Goal: Information Seeking & Learning: Learn about a topic

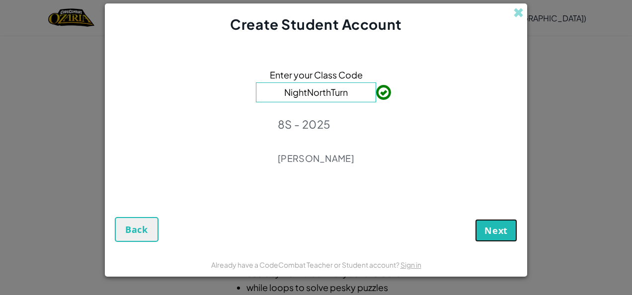
click at [497, 234] on span "Next" at bounding box center [496, 231] width 23 height 12
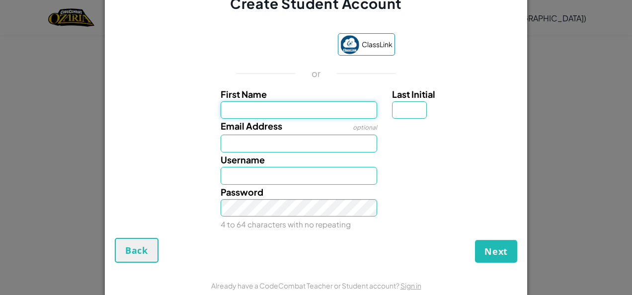
click at [307, 109] on input "First Name" at bounding box center [299, 110] width 157 height 18
type input "glockenspiel"
type input "c"
type input "GlockenspielC"
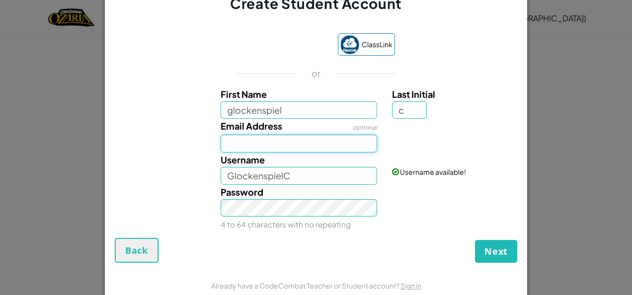
click at [303, 141] on input "Email Address" at bounding box center [299, 144] width 157 height 18
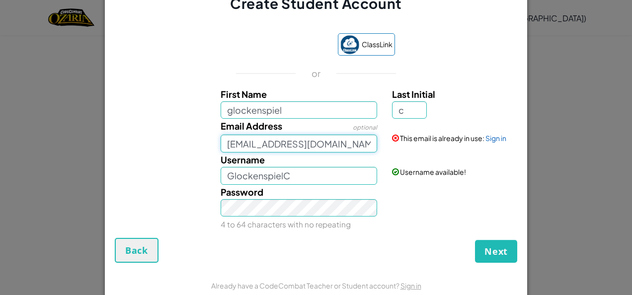
click at [333, 148] on input "Ntsumizero@gmail.co" at bounding box center [299, 144] width 157 height 18
type input "N"
type input "ruvatembedza@gmail.com"
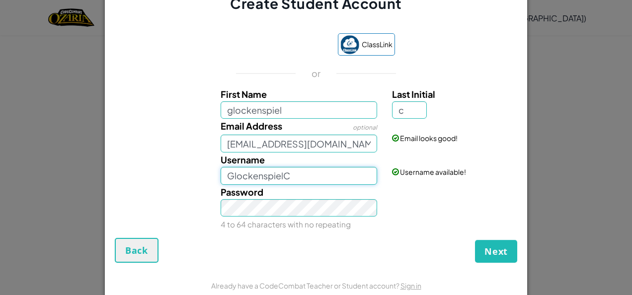
click at [238, 179] on input "GlockenspielC" at bounding box center [299, 176] width 157 height 18
click at [329, 167] on input "GlockenspielC" at bounding box center [299, 176] width 157 height 18
type input "G"
type input "glockenspiel67"
click at [487, 252] on span "Next" at bounding box center [496, 252] width 23 height 12
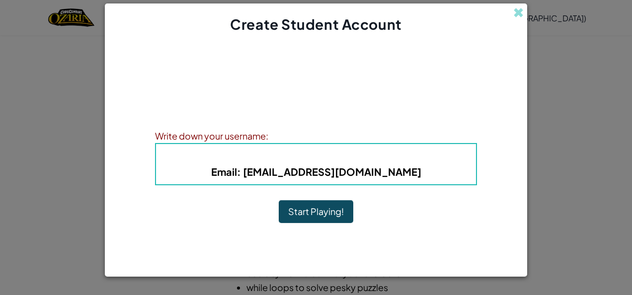
click at [332, 156] on b "Username : glockenspiel67" at bounding box center [316, 156] width 141 height 11
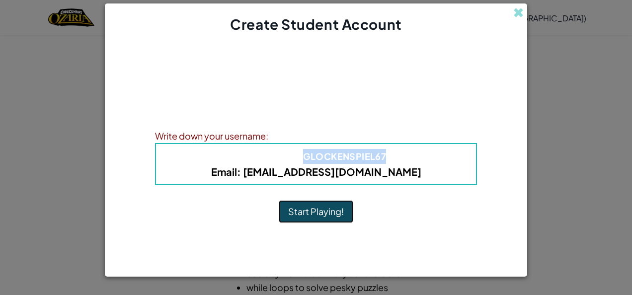
click at [288, 219] on button "Start Playing!" at bounding box center [316, 211] width 75 height 23
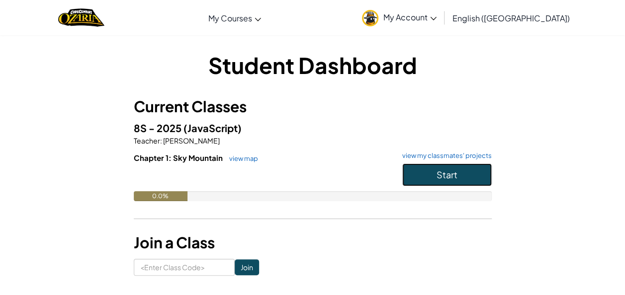
click at [435, 172] on button "Start" at bounding box center [446, 175] width 89 height 23
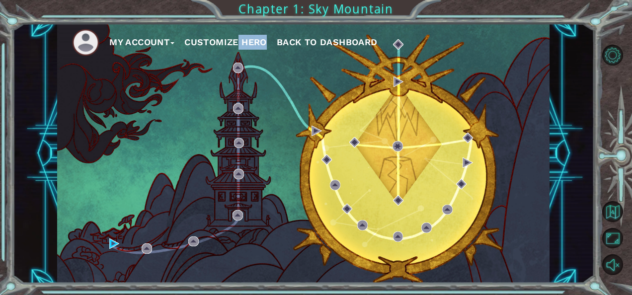
drag, startPoint x: 215, startPoint y: 32, endPoint x: 221, endPoint y: 41, distance: 11.4
click at [221, 41] on ul "My Account Customize Hero Back to Dashboard" at bounding box center [311, 42] width 478 height 27
click at [221, 41] on button "Customize Hero" at bounding box center [225, 42] width 83 height 15
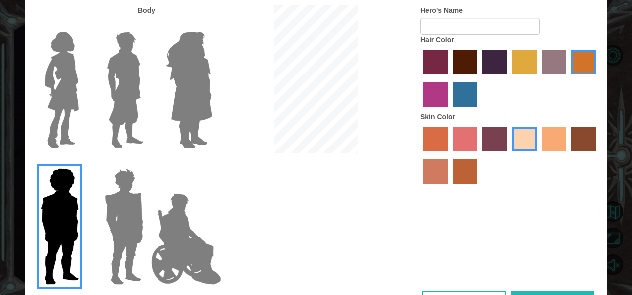
click at [63, 63] on img at bounding box center [62, 90] width 42 height 124
click at [83, 25] on input "Hero Connie" at bounding box center [83, 25] width 0 height 0
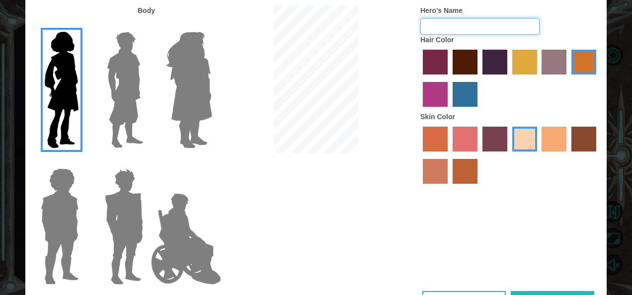
click at [464, 23] on input "Hero's Name" at bounding box center [480, 26] width 119 height 17
type input "Y"
type input "[PERSON_NAME]"
click at [463, 63] on label "maroon hair color" at bounding box center [465, 62] width 25 height 25
click at [449, 78] on input "maroon hair color" at bounding box center [449, 78] width 0 height 0
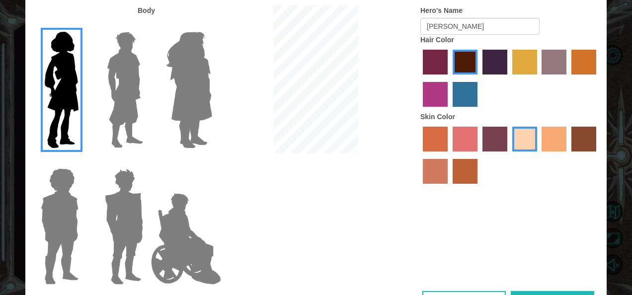
click at [487, 67] on label "hot purple hair color" at bounding box center [495, 62] width 25 height 25
click at [479, 78] on input "hot purple hair color" at bounding box center [479, 78] width 0 height 0
click at [470, 171] on label "smoke tree skin color" at bounding box center [465, 171] width 25 height 25
click at [449, 187] on input "smoke tree skin color" at bounding box center [449, 187] width 0 height 0
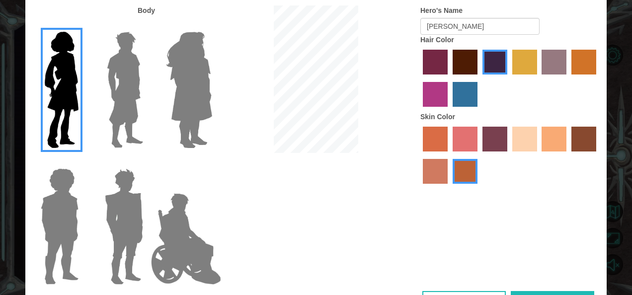
click at [547, 144] on label "tacao skin color" at bounding box center [554, 139] width 25 height 25
click at [539, 155] on input "tacao skin color" at bounding box center [539, 155] width 0 height 0
click at [570, 140] on div at bounding box center [510, 156] width 179 height 65
click at [580, 137] on label "karma skin color" at bounding box center [584, 139] width 25 height 25
click at [568, 155] on input "karma skin color" at bounding box center [568, 155] width 0 height 0
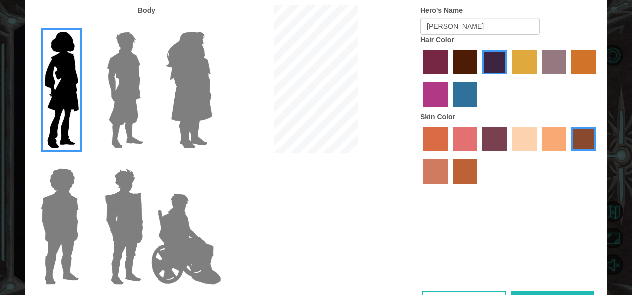
click at [439, 172] on label "burning sand skin color" at bounding box center [435, 171] width 25 height 25
click at [598, 155] on input "burning sand skin color" at bounding box center [598, 155] width 0 height 0
click at [550, 134] on label "tacao skin color" at bounding box center [554, 139] width 25 height 25
click at [539, 155] on input "tacao skin color" at bounding box center [539, 155] width 0 height 0
click at [568, 155] on input "karma skin color" at bounding box center [568, 155] width 0 height 0
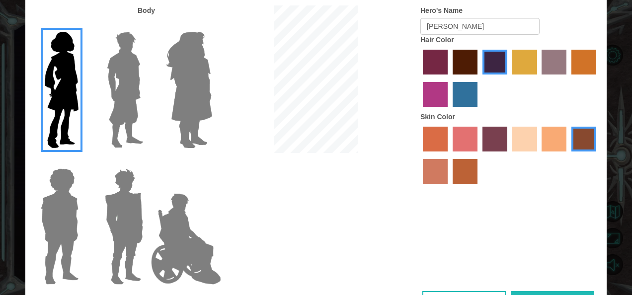
click at [598, 155] on input "burning sand skin color" at bounding box center [598, 155] width 0 height 0
click at [568, 155] on input "karma skin color" at bounding box center [568, 155] width 0 height 0
click at [539, 155] on input "tacao skin color" at bounding box center [539, 155] width 0 height 0
click at [461, 176] on label "smoke tree skin color" at bounding box center [465, 171] width 25 height 25
click at [449, 187] on input "smoke tree skin color" at bounding box center [449, 187] width 0 height 0
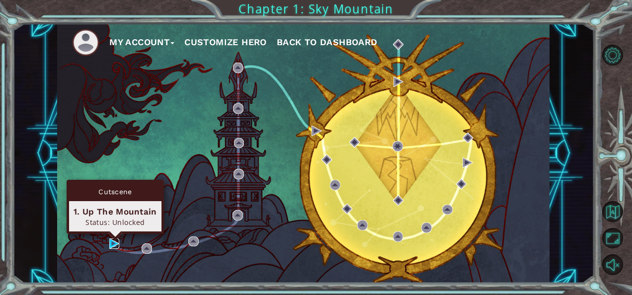
click at [111, 242] on img at bounding box center [114, 244] width 10 height 10
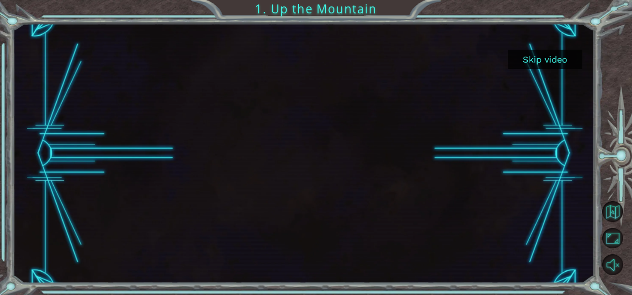
click at [545, 59] on button "Skip video" at bounding box center [545, 59] width 75 height 19
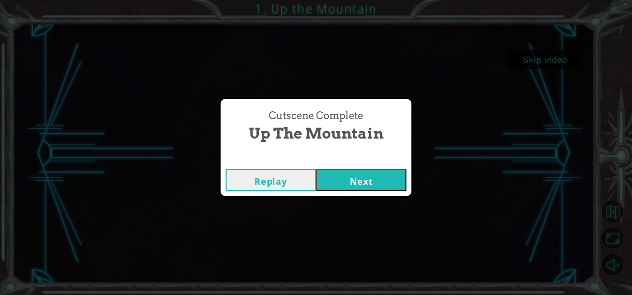
click at [339, 179] on button "Next" at bounding box center [361, 180] width 90 height 22
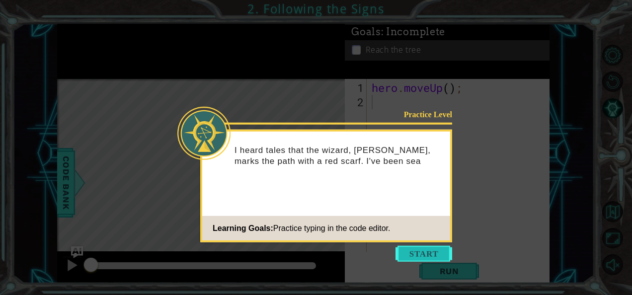
click at [419, 254] on button "Start" at bounding box center [424, 254] width 57 height 16
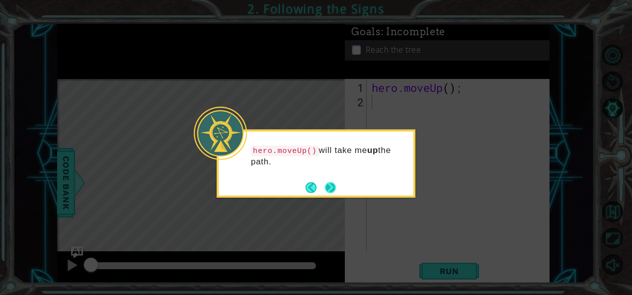
click at [332, 186] on button "Next" at bounding box center [330, 187] width 11 height 11
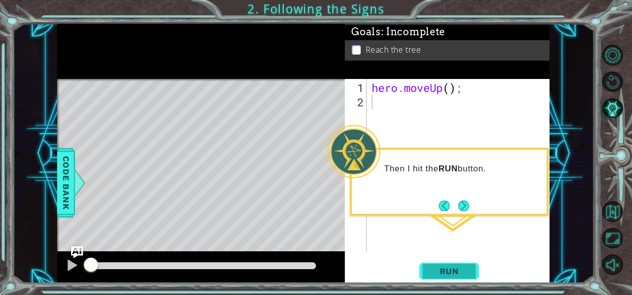
click at [458, 269] on span "Run" at bounding box center [449, 271] width 39 height 10
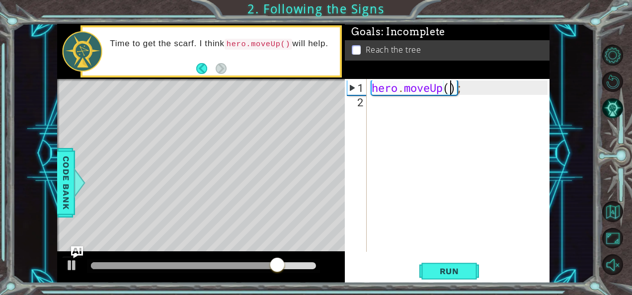
click at [451, 84] on div "hero . moveUp ( ) ;" at bounding box center [461, 182] width 183 height 202
type textarea "hero.moveUp(2);"
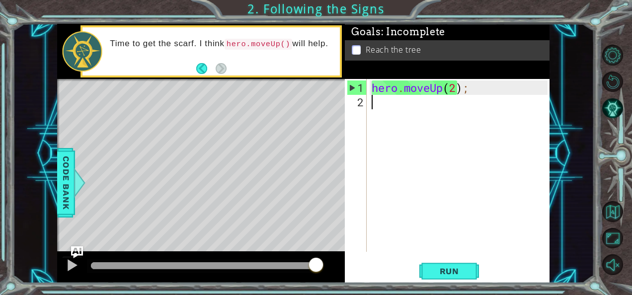
click at [399, 151] on div "hero . moveUp ( 2 ) ;" at bounding box center [461, 182] width 183 height 202
click at [428, 273] on button "Run" at bounding box center [450, 271] width 60 height 20
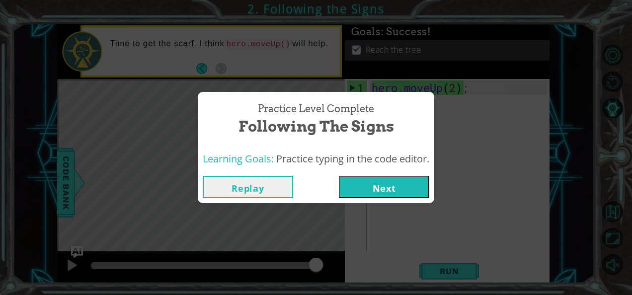
click at [355, 181] on button "Next" at bounding box center [384, 187] width 90 height 22
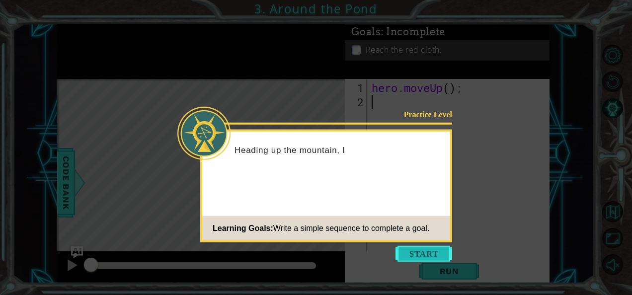
click at [414, 259] on button "Start" at bounding box center [424, 254] width 57 height 16
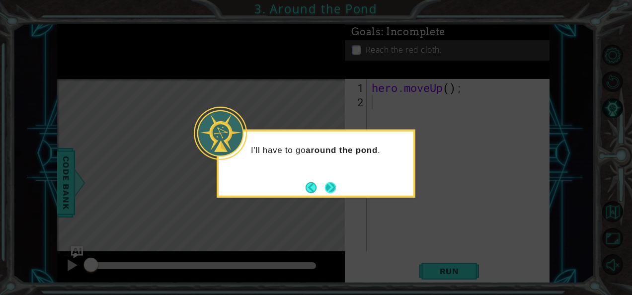
click at [331, 185] on button "Next" at bounding box center [330, 187] width 11 height 11
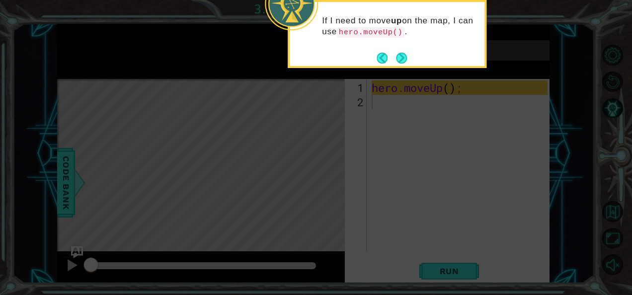
click at [382, 148] on icon at bounding box center [316, 44] width 632 height 502
click at [398, 159] on icon at bounding box center [316, 44] width 632 height 502
click at [397, 61] on button "Next" at bounding box center [401, 58] width 11 height 11
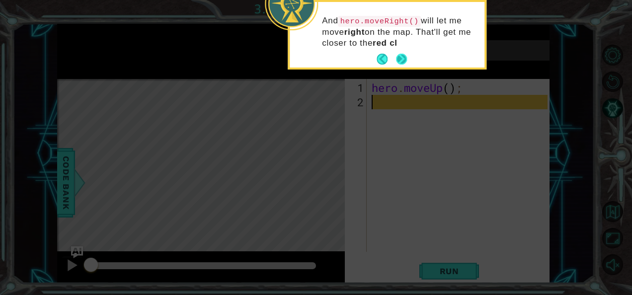
click at [399, 56] on button "Next" at bounding box center [401, 59] width 11 height 11
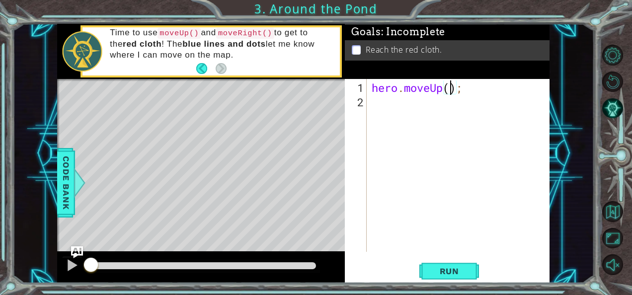
click at [454, 90] on div "hero . moveUp ( ) ;" at bounding box center [461, 182] width 183 height 202
type textarea "hero.moveUp(2);"
click at [374, 106] on div "hero . moveUp ( 2 ) ;" at bounding box center [461, 182] width 183 height 202
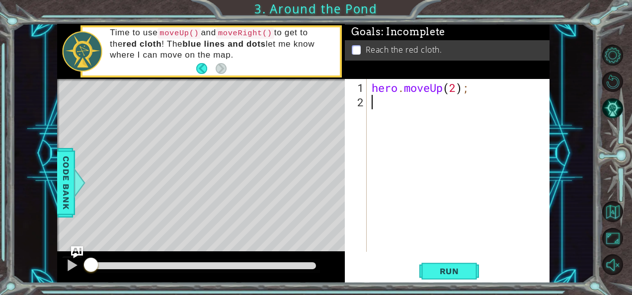
type textarea "H"
type textarea "hero"
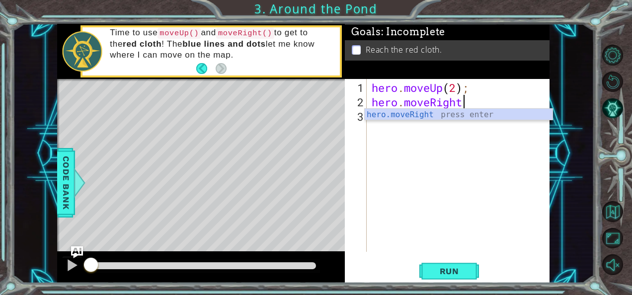
scroll to position [0, 4]
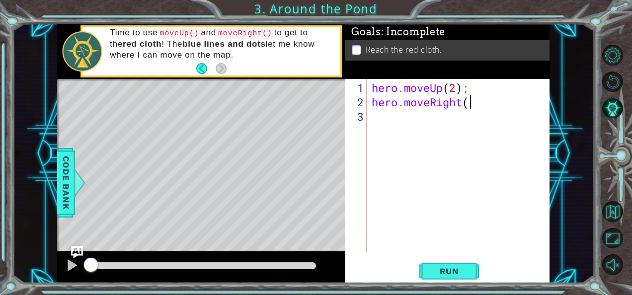
type textarea "hero.moveRight()"
click at [381, 128] on div "hero . moveUp ( 2 ) ; hero . moveRight ( )" at bounding box center [461, 182] width 183 height 202
type textarea "hero.moveUp()"
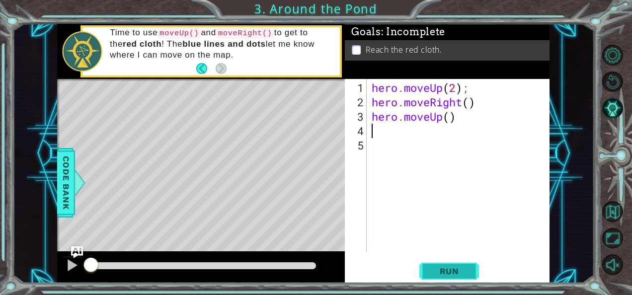
click at [447, 272] on span "Run" at bounding box center [449, 271] width 39 height 10
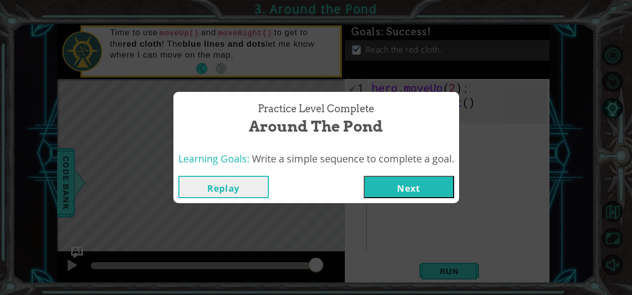
click at [410, 179] on button "Next" at bounding box center [409, 187] width 90 height 22
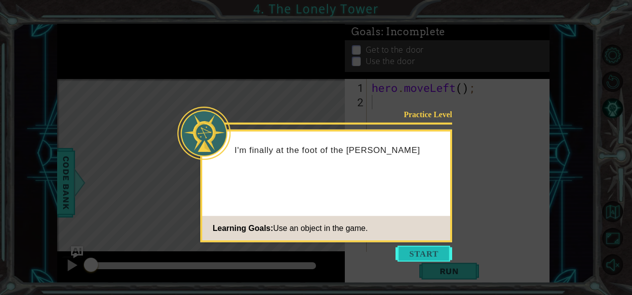
click at [409, 250] on button "Start" at bounding box center [424, 254] width 57 height 16
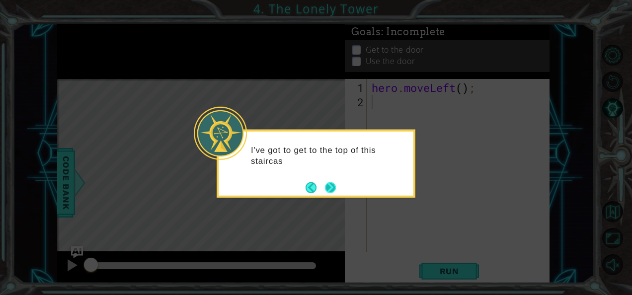
click at [331, 186] on button "Next" at bounding box center [330, 187] width 11 height 11
click at [325, 189] on button "Next" at bounding box center [330, 187] width 11 height 11
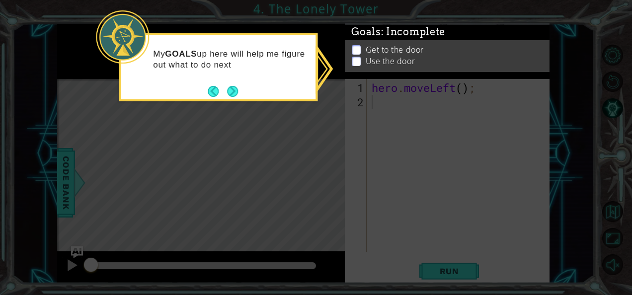
click at [345, 157] on icon at bounding box center [316, 147] width 632 height 295
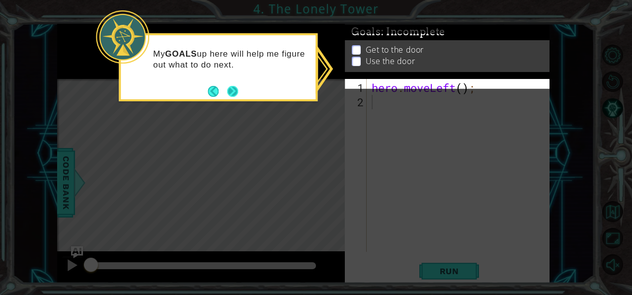
click at [235, 89] on button "Next" at bounding box center [232, 91] width 11 height 11
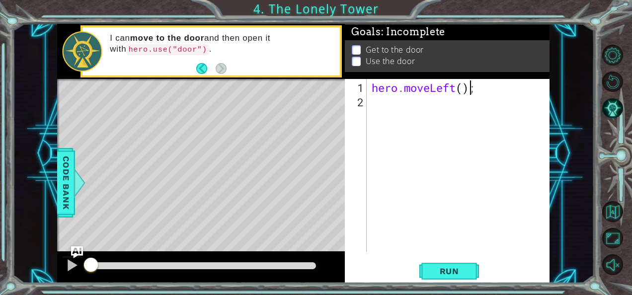
click at [467, 87] on div "hero . moveLeft ( ) ;" at bounding box center [461, 182] width 183 height 202
click at [465, 87] on div "hero . moveLeft ( ) ;" at bounding box center [461, 182] width 183 height 202
type textarea "hero.moveLeft(2);"
click at [369, 102] on div "hero.moveLeft(2); 1 2 hero . moveLeft ( 2 ) ; ההההההההההההההההההההההההההההההההה…" at bounding box center [446, 165] width 203 height 173
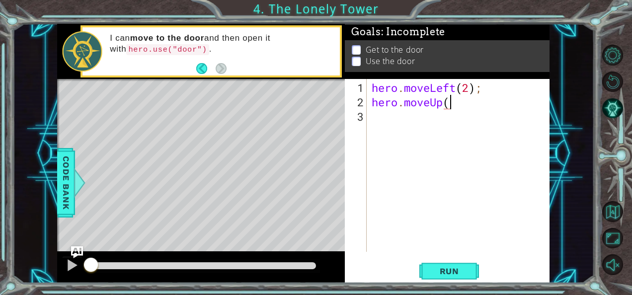
scroll to position [0, 3]
type textarea "hero.moveUp(2)"
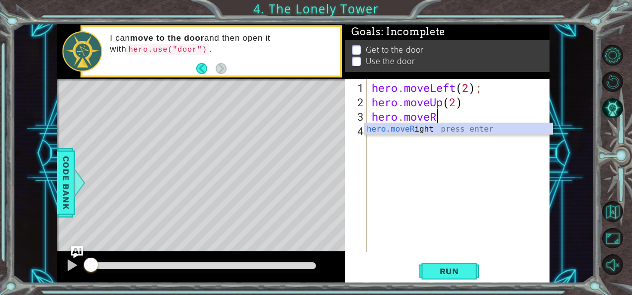
scroll to position [0, 2]
type textarea "hero.moveRight"
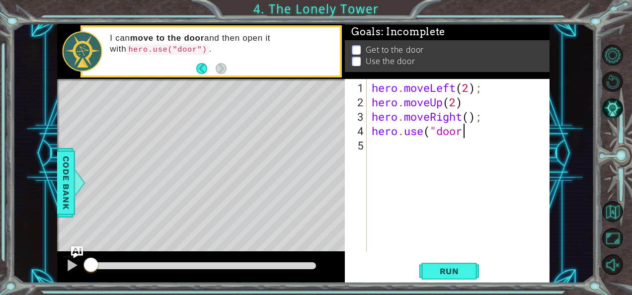
scroll to position [0, 4]
click at [451, 265] on button "Run" at bounding box center [450, 271] width 60 height 20
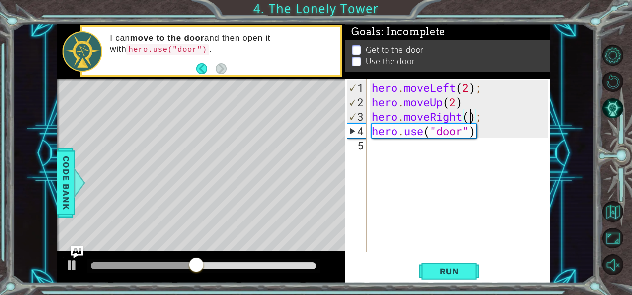
click at [470, 110] on div "hero . moveLeft ( 2 ) ; hero . moveUp ( 2 ) hero . moveRight ( ) ; hero . use (…" at bounding box center [461, 182] width 183 height 202
type textarea "hero.moveRight(2);"
click at [440, 190] on div "hero . moveLeft ( 2 ) ; hero . moveUp ( 2 ) hero . moveRight ( 2 ) ; hero . use…" at bounding box center [461, 182] width 183 height 202
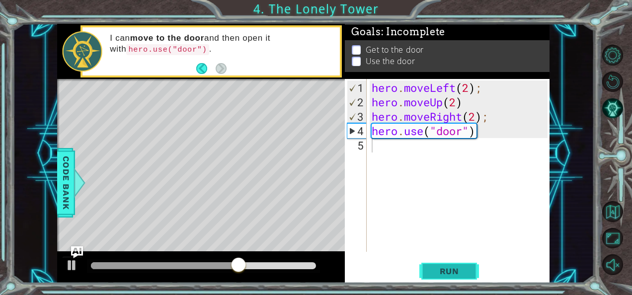
click at [457, 274] on span "Run" at bounding box center [449, 271] width 39 height 10
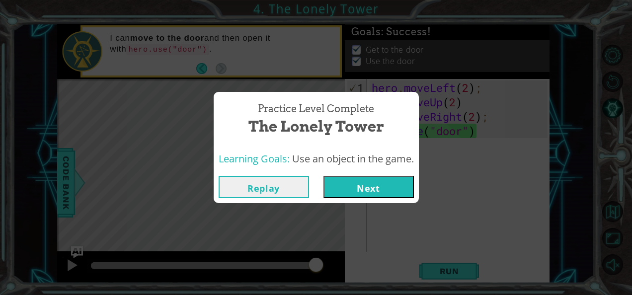
click at [355, 197] on button "Next" at bounding box center [369, 187] width 90 height 22
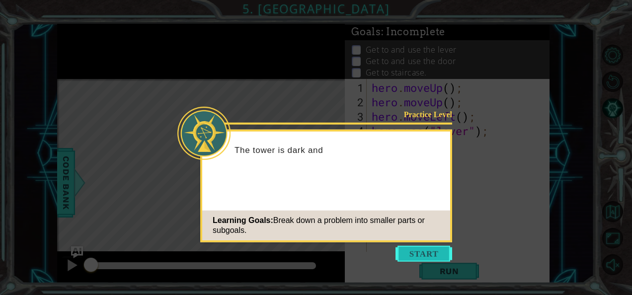
click at [408, 258] on button "Start" at bounding box center [424, 254] width 57 height 16
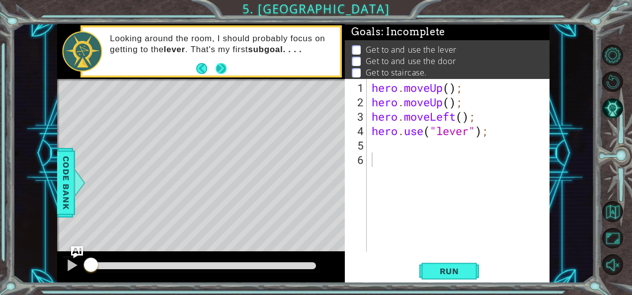
click at [224, 69] on button "Next" at bounding box center [221, 69] width 12 height 12
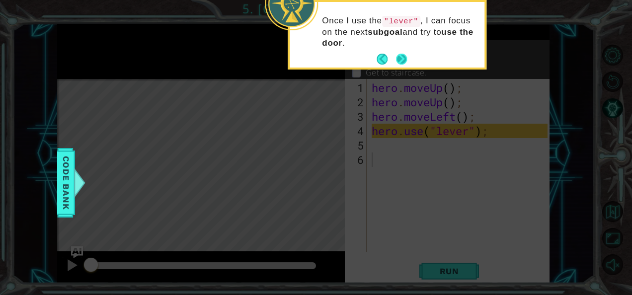
click at [406, 57] on button "Next" at bounding box center [402, 59] width 12 height 12
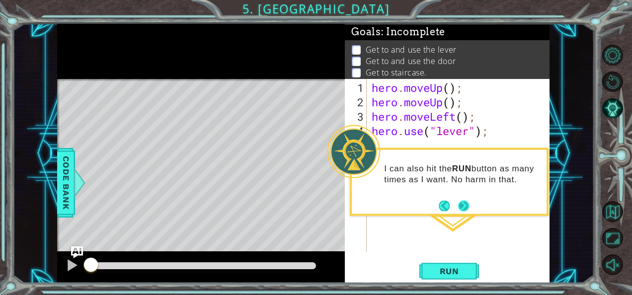
click at [460, 204] on button "Next" at bounding box center [463, 205] width 11 height 11
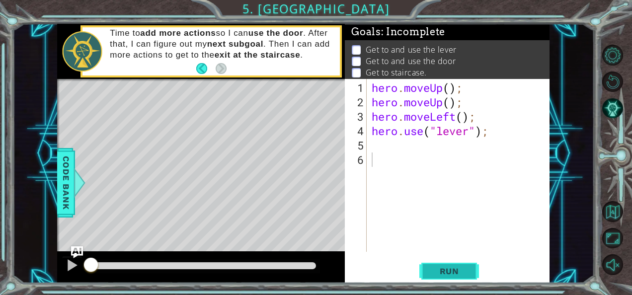
click at [435, 267] on span "Run" at bounding box center [449, 271] width 39 height 10
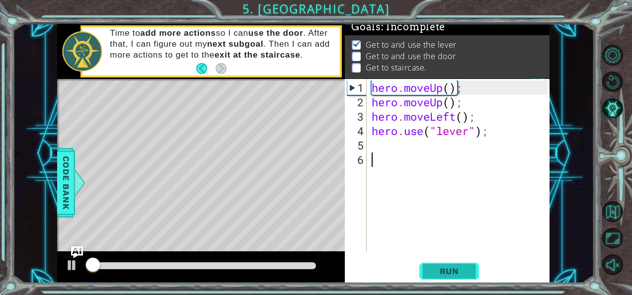
scroll to position [8, 0]
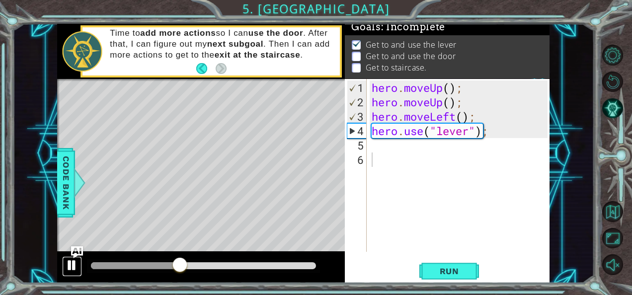
click at [71, 264] on div at bounding box center [72, 265] width 13 height 13
click at [382, 163] on div "hero . moveUp ( ) ; hero . moveUp ( ) ; hero . moveLeft ( ) ; hero . use ( "lev…" at bounding box center [461, 182] width 183 height 202
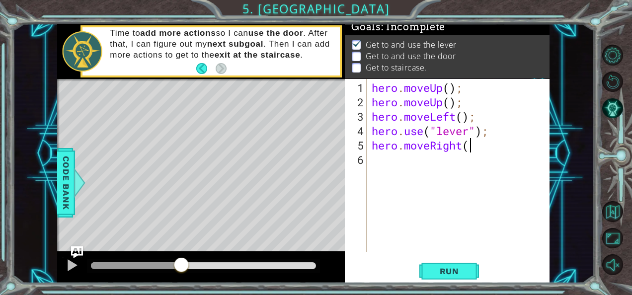
scroll to position [0, 4]
type textarea "hero.moveRight(3)"
click at [377, 174] on div "hero . moveUp ( ) ; hero . moveUp ( ) ; hero . moveLeft ( ) ; hero . use ( "lev…" at bounding box center [461, 182] width 183 height 202
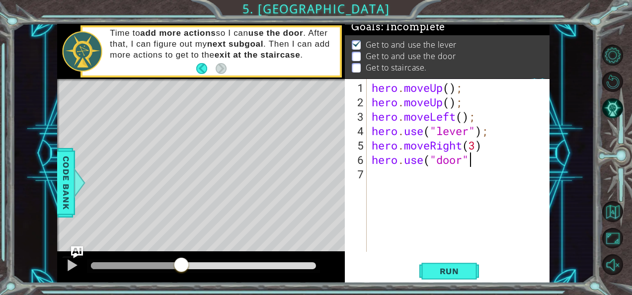
type textarea "hero.use("door")"
click at [371, 180] on div "hero . moveUp ( ) ; hero . moveUp ( ) ; hero . moveLeft ( ) ; hero . use ( "lev…" at bounding box center [461, 182] width 183 height 202
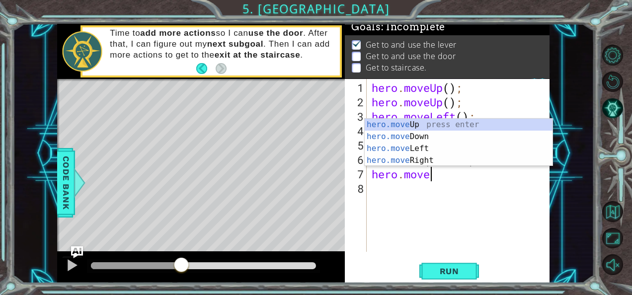
scroll to position [0, 2]
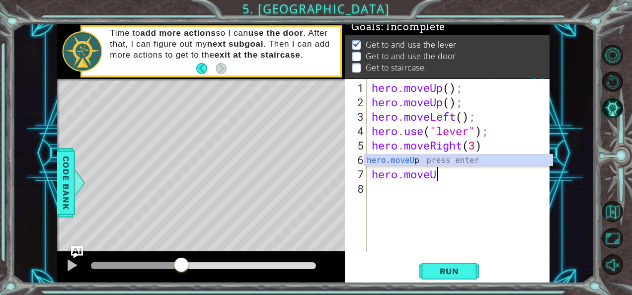
type textarea "hero.moveUp"
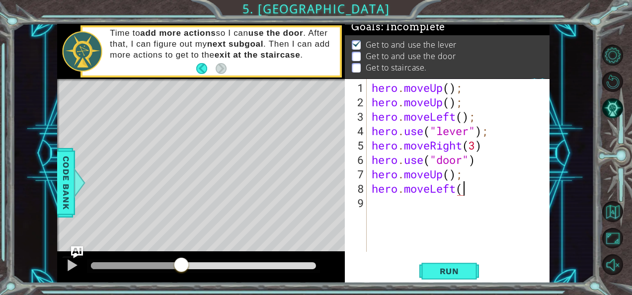
scroll to position [0, 4]
type textarea "hero.moveLeft(3)"
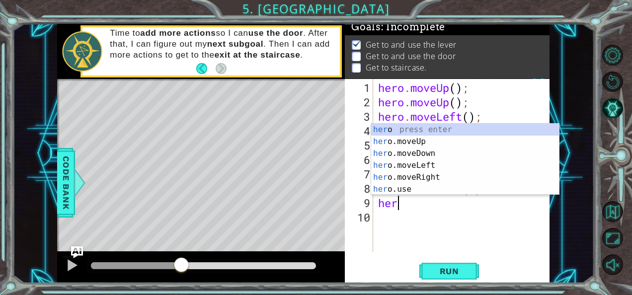
scroll to position [0, 0]
type textarea "hero."
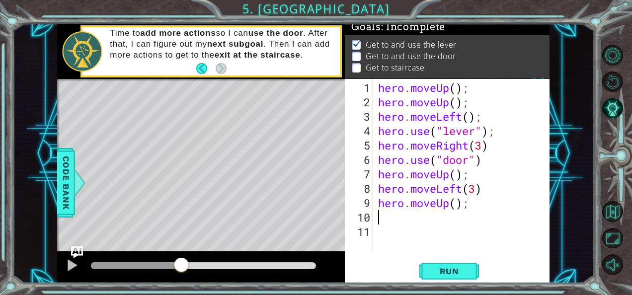
scroll to position [0, 0]
click at [450, 270] on span "Run" at bounding box center [449, 271] width 39 height 10
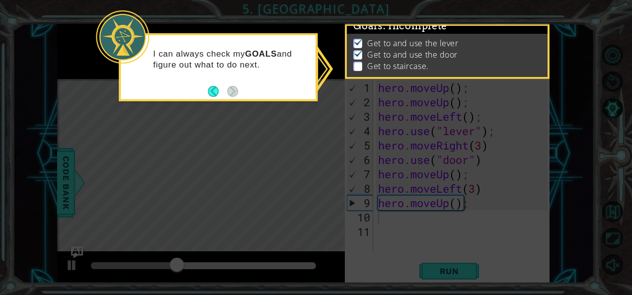
click at [279, 155] on icon at bounding box center [316, 147] width 632 height 295
click at [214, 89] on button "Back" at bounding box center [217, 91] width 19 height 11
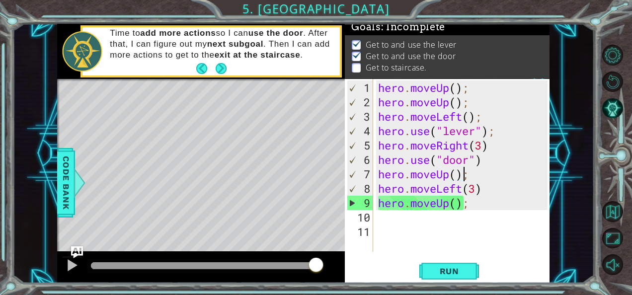
click at [466, 176] on div "hero . moveUp ( ) ; hero . moveUp ( ) ; hero . moveLeft ( ) ; hero . use ( "lev…" at bounding box center [464, 182] width 177 height 202
type textarea "hero.moveUp(2);"
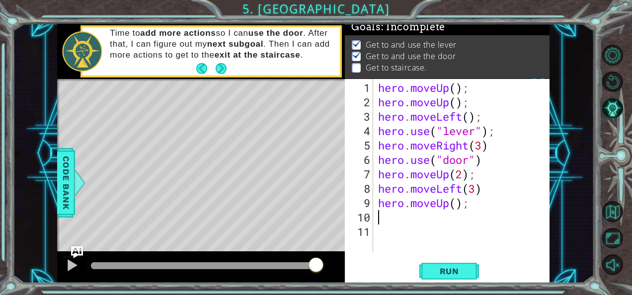
click at [378, 220] on div "hero . moveUp ( ) ; hero . moveUp ( ) ; hero . moveLeft ( ) ; hero . use ( "lev…" at bounding box center [464, 182] width 177 height 202
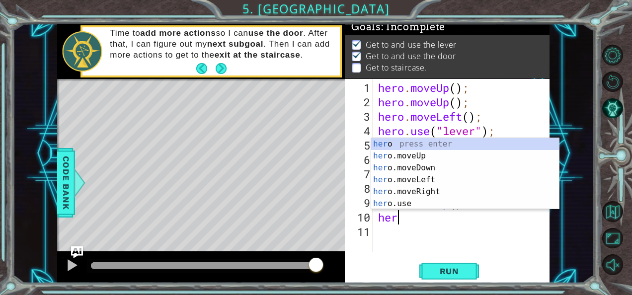
scroll to position [0, 0]
type textarea "h"
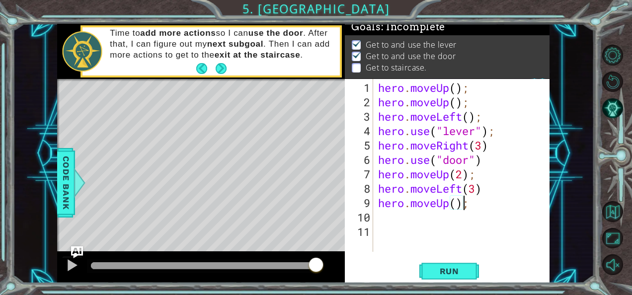
click at [460, 206] on div "hero . moveUp ( ) ; hero . moveUp ( ) ; hero . moveLeft ( ) ; hero . use ( "lev…" at bounding box center [464, 182] width 177 height 202
type textarea "hero.moveUp(2);"
click at [436, 267] on span "Run" at bounding box center [449, 271] width 39 height 10
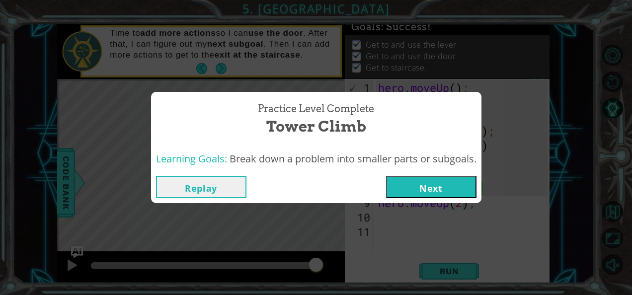
click at [416, 186] on button "Next" at bounding box center [431, 187] width 90 height 22
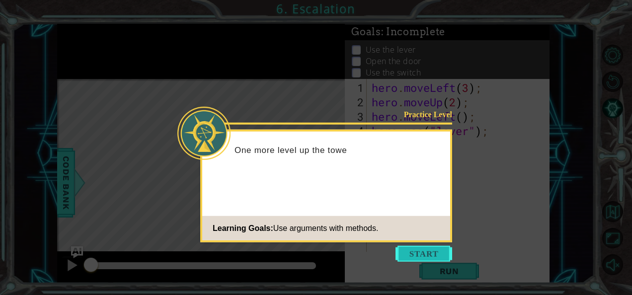
click at [412, 252] on button "Start" at bounding box center [424, 254] width 57 height 16
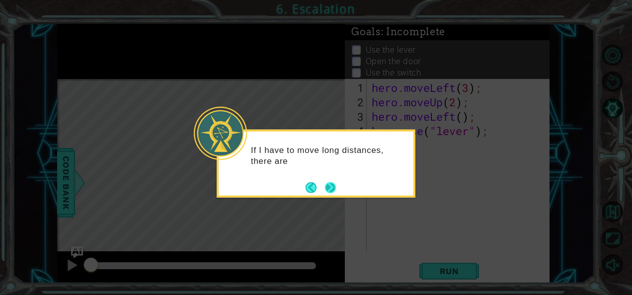
click at [331, 189] on button "Next" at bounding box center [330, 187] width 11 height 11
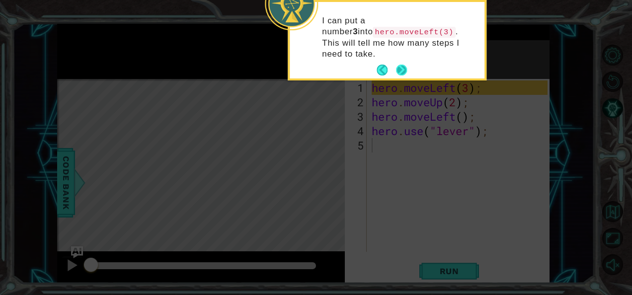
click at [399, 65] on button "Next" at bounding box center [401, 70] width 11 height 11
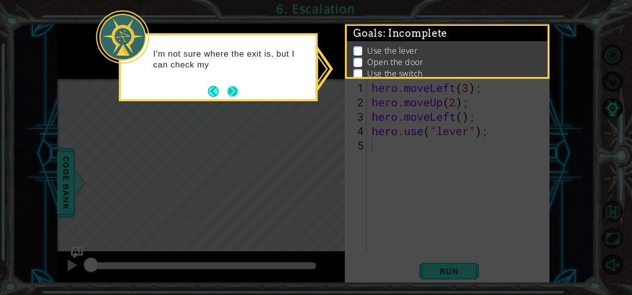
click at [238, 92] on button "Next" at bounding box center [232, 91] width 11 height 11
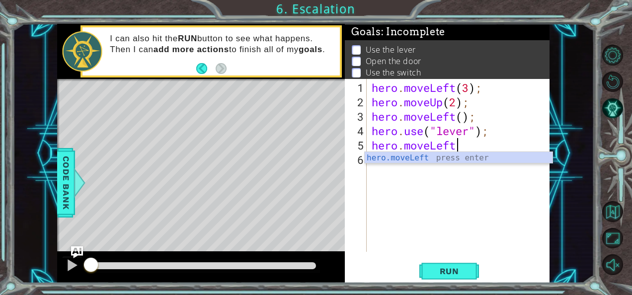
scroll to position [0, 3]
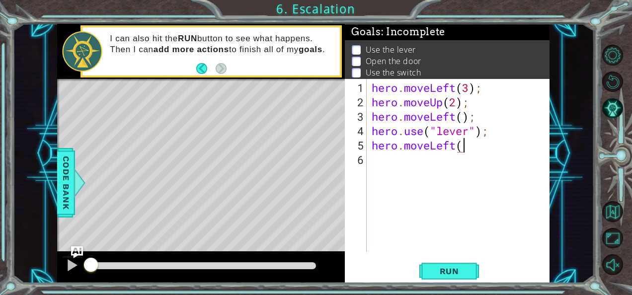
type textarea "hero.moveLeft()"
type textarea "hero.moveUp(2)"
click at [374, 177] on div "hero . moveLeft ( 3 ) ; hero . moveUp ( 2 ) ; hero . moveLeft ( ) ; hero . use …" at bounding box center [461, 182] width 183 height 202
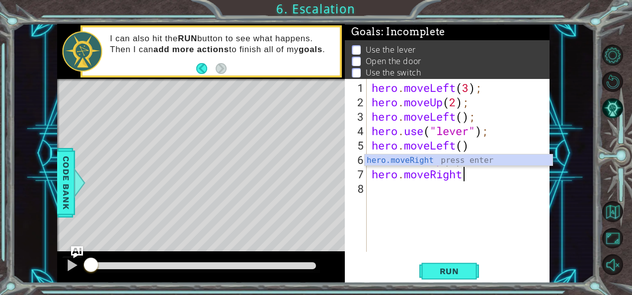
scroll to position [0, 4]
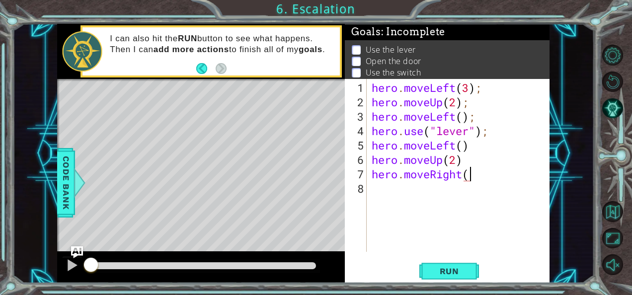
type textarea "hero.moveRight()"
click at [439, 274] on span "Run" at bounding box center [449, 271] width 39 height 10
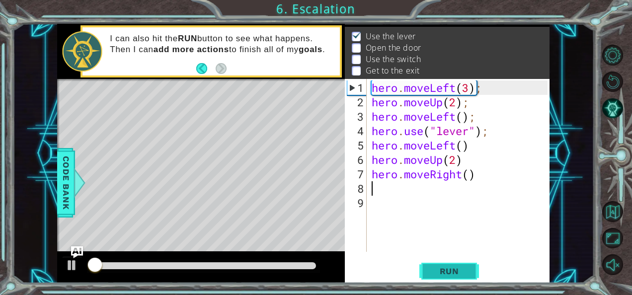
scroll to position [14, 0]
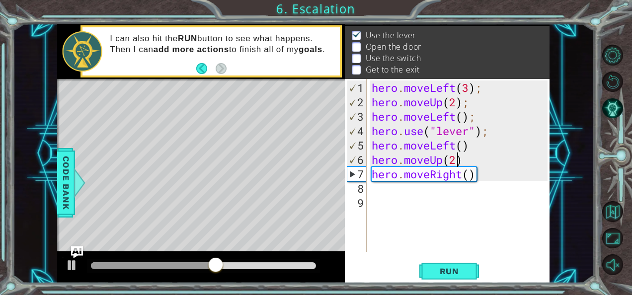
click at [460, 151] on div "hero . moveLeft ( 3 ) ; hero . moveUp ( 2 ) ; hero . moveLeft ( ) ; hero . use …" at bounding box center [461, 182] width 183 height 202
type textarea "hero.moveLeft()"
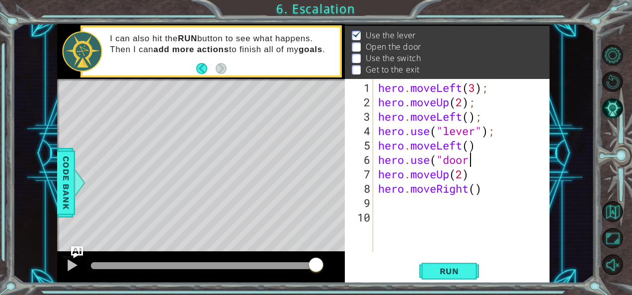
scroll to position [0, 4]
type textarea "hero.use("door")"
click at [443, 272] on span "Run" at bounding box center [449, 271] width 39 height 10
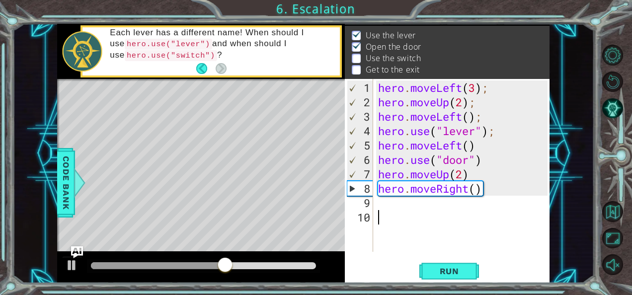
click at [391, 209] on div "hero . moveLeft ( 3 ) ; hero . moveUp ( 2 ) ; hero . moveLeft ( ) ; hero . use …" at bounding box center [464, 182] width 177 height 202
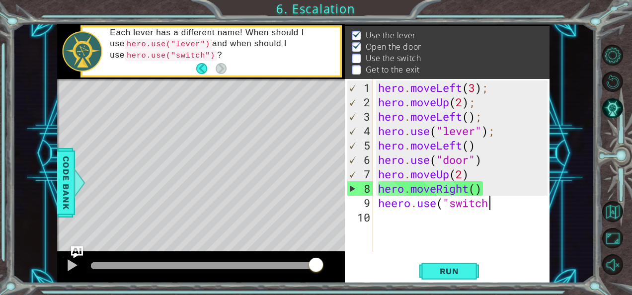
scroll to position [0, 5]
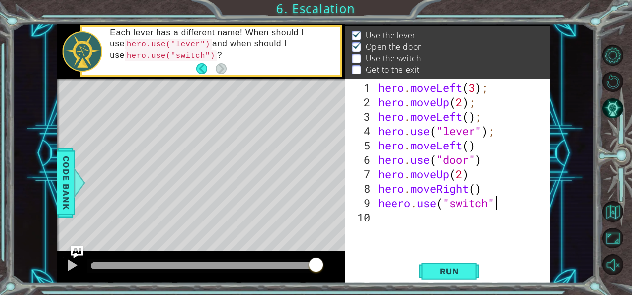
type textarea "heero.use("switch")"
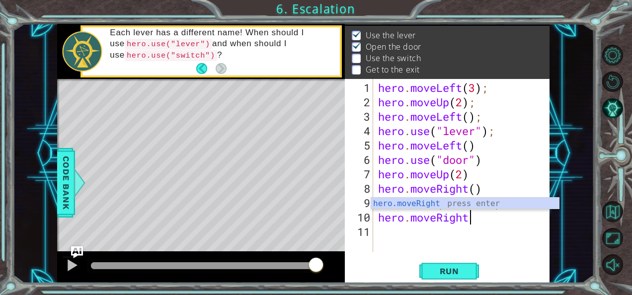
scroll to position [0, 4]
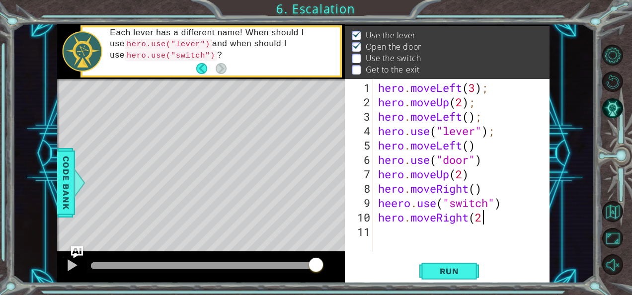
type textarea "hero.moveRight(2)"
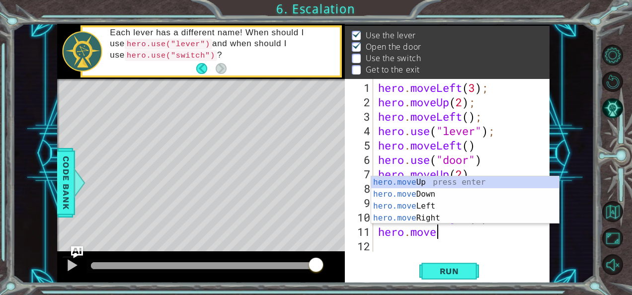
scroll to position [0, 2]
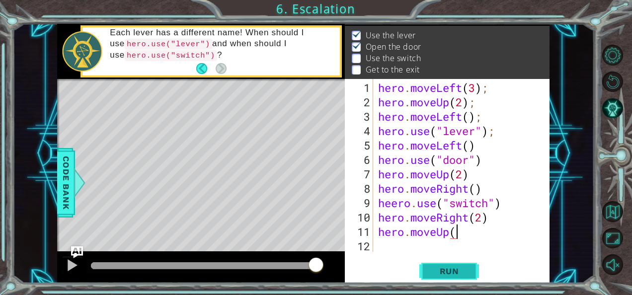
type textarea "hero.moveUp()"
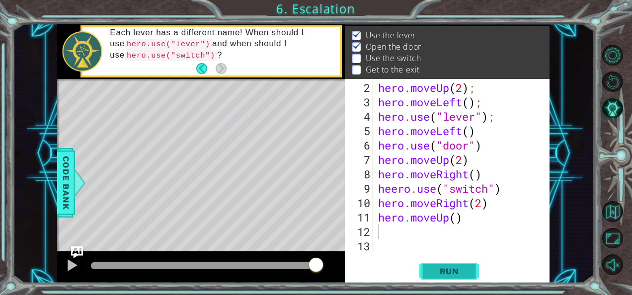
click at [431, 266] on span "Run" at bounding box center [449, 271] width 39 height 10
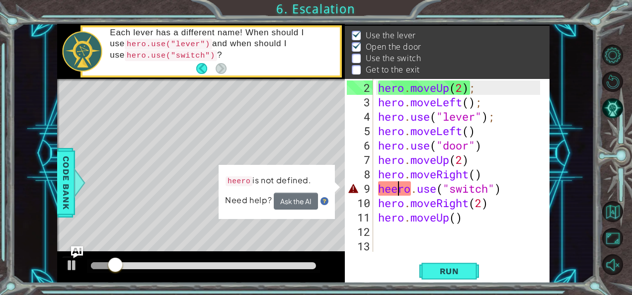
click at [400, 193] on div "hero . moveUp ( 2 ) ; hero . moveLeft ( ) ; hero . use ( "lever" ) ; hero . mov…" at bounding box center [460, 182] width 169 height 202
type textarea "hero.use("switch")"
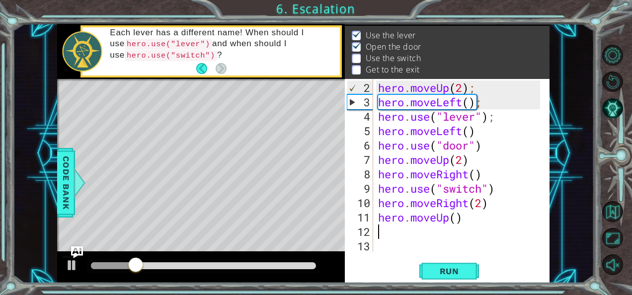
click at [515, 234] on div "hero . moveUp ( 2 ) ; hero . moveLeft ( ) ; hero . use ( "lever" ) ; hero . mov…" at bounding box center [460, 182] width 169 height 202
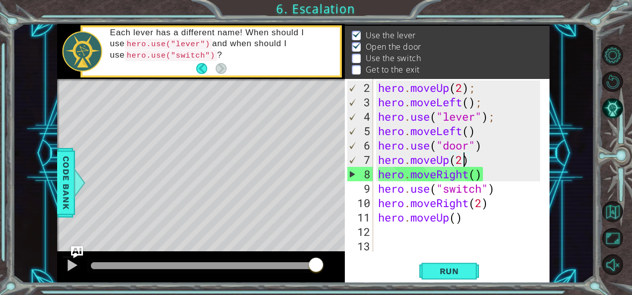
click at [462, 164] on div "hero . moveUp ( 2 ) ; hero . moveLeft ( ) ; hero . use ( "lever" ) ; hero . mov…" at bounding box center [460, 182] width 169 height 202
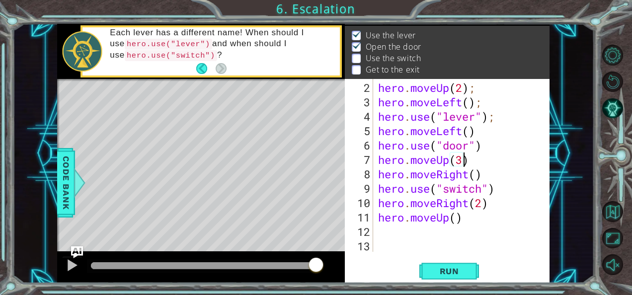
scroll to position [0, 3]
click at [452, 265] on button "Run" at bounding box center [450, 271] width 60 height 20
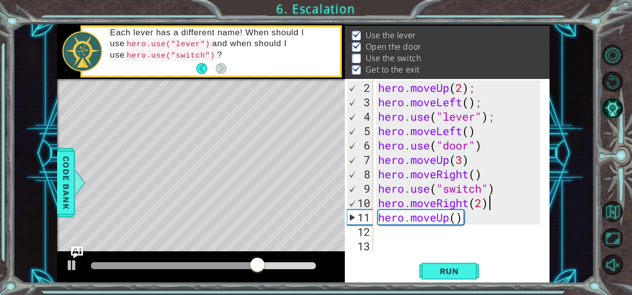
click at [502, 198] on div "hero . moveUp ( 2 ) ; hero . moveLeft ( ) ; hero . use ( "lever" ) ; hero . mov…" at bounding box center [460, 182] width 169 height 202
click at [477, 168] on div "hero . moveUp ( 2 ) ; hero . moveLeft ( ) ; hero . use ( "lever" ) ; hero . mov…" at bounding box center [460, 182] width 169 height 202
click at [464, 270] on span "Run" at bounding box center [449, 271] width 39 height 10
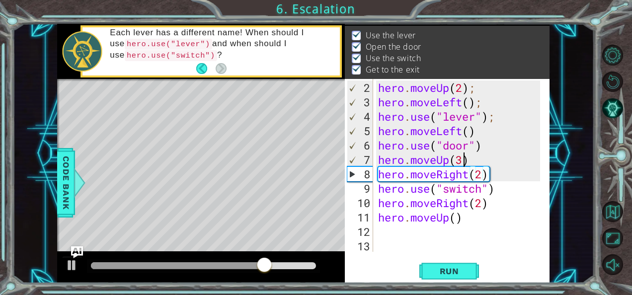
click at [461, 162] on div "hero . moveUp ( 2 ) ; hero . moveLeft ( ) ; hero . use ( "lever" ) ; hero . mov…" at bounding box center [460, 182] width 169 height 202
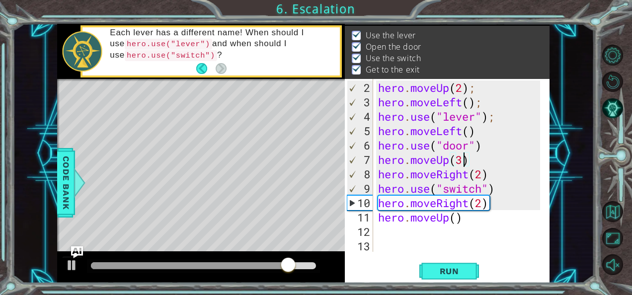
scroll to position [0, 3]
type textarea "hero.moveUp(2)"
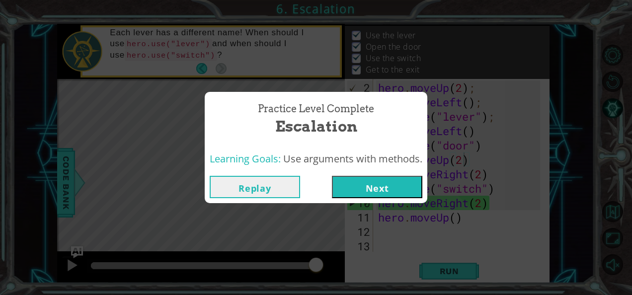
click at [354, 188] on button "Next" at bounding box center [377, 187] width 90 height 22
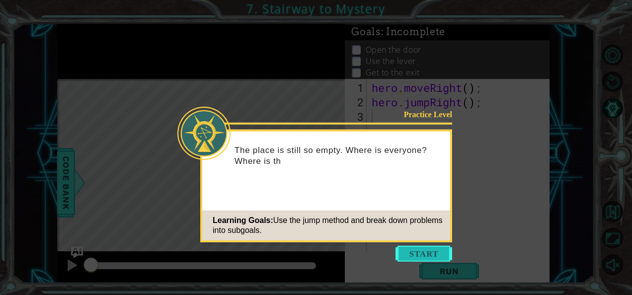
click at [420, 255] on button "Start" at bounding box center [424, 254] width 57 height 16
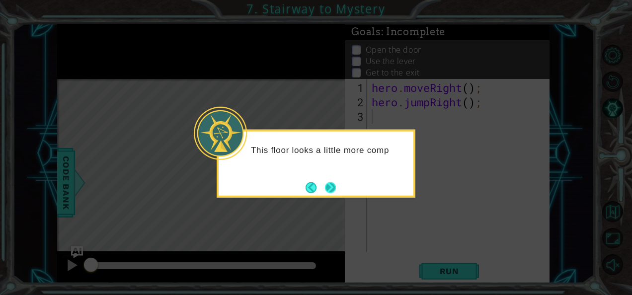
click at [330, 193] on button "Next" at bounding box center [330, 187] width 11 height 11
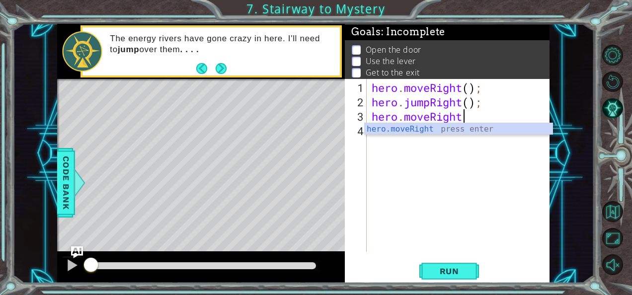
scroll to position [0, 4]
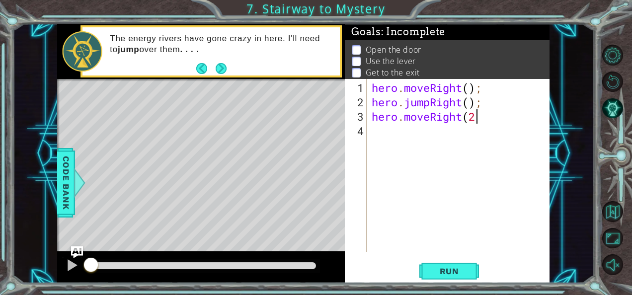
type textarea "hero.moveRight(2)"
type textarea "hero.moveUp(2)"
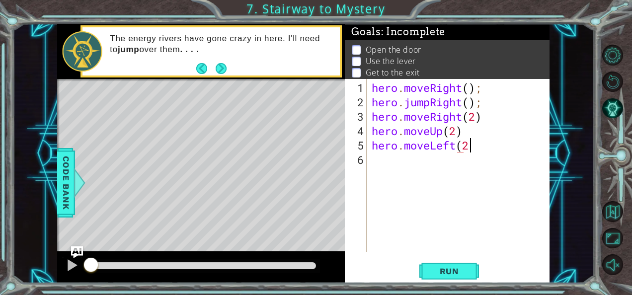
scroll to position [0, 4]
type textarea "hero.moveLeft(2)"
type textarea "hero.use("switch")"
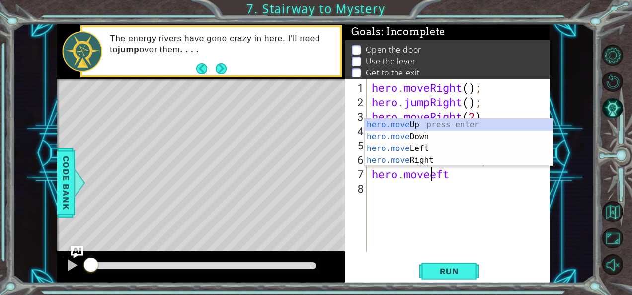
scroll to position [0, 3]
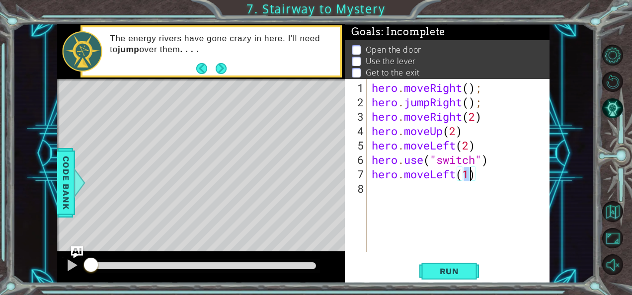
type textarea "hero.moveLeft()"
type textarea "hero.jumpUp()"
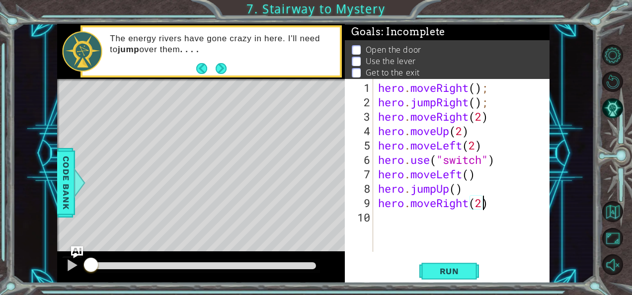
scroll to position [0, 4]
click at [449, 264] on button "Run" at bounding box center [450, 271] width 60 height 20
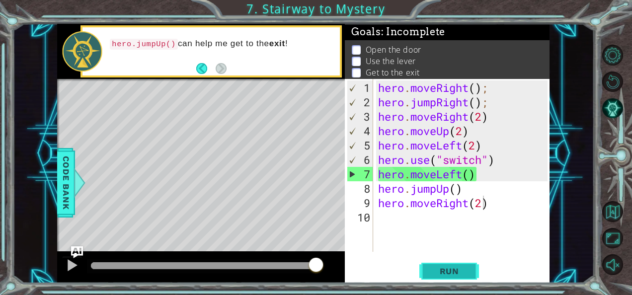
click at [426, 266] on button "Run" at bounding box center [450, 271] width 60 height 20
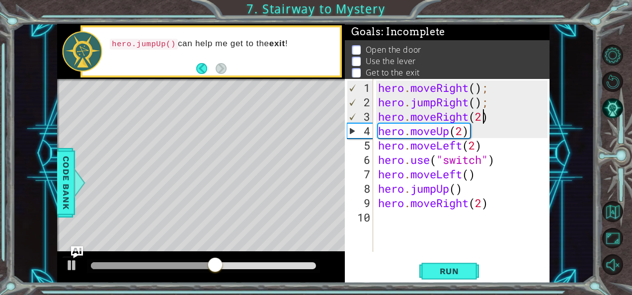
click at [483, 121] on div "hero . moveRight ( ) ; hero . jumpRight ( ) ; hero . moveRight ( 2 ) hero . mov…" at bounding box center [464, 182] width 177 height 202
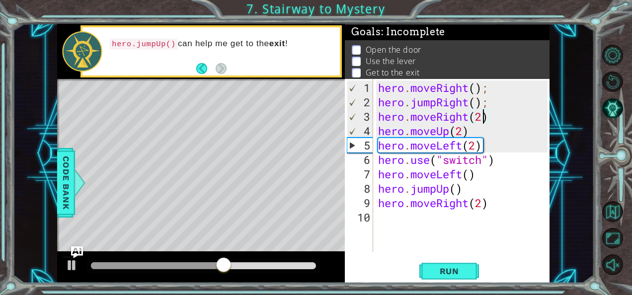
type textarea "hero.moveRight()"
click at [524, 223] on div "hero . moveRight ( ) ; hero . jumpRight ( ) ; hero . moveRight ( ) hero . moveU…" at bounding box center [464, 182] width 177 height 202
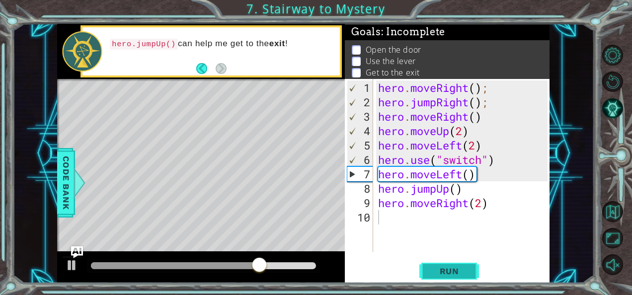
click at [456, 270] on span "Run" at bounding box center [449, 271] width 39 height 10
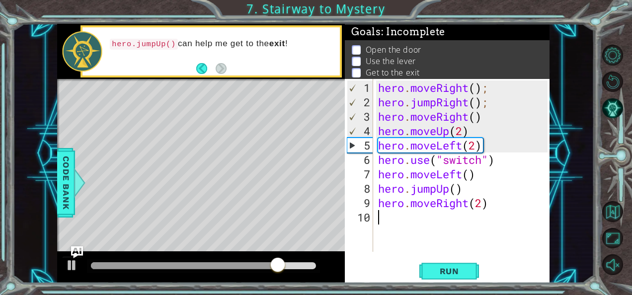
click at [463, 130] on div "hero . moveRight ( ) ; hero . jumpRight ( ) ; hero . moveRight ( ) hero . moveU…" at bounding box center [464, 182] width 177 height 202
type textarea "hero.moveUp()"
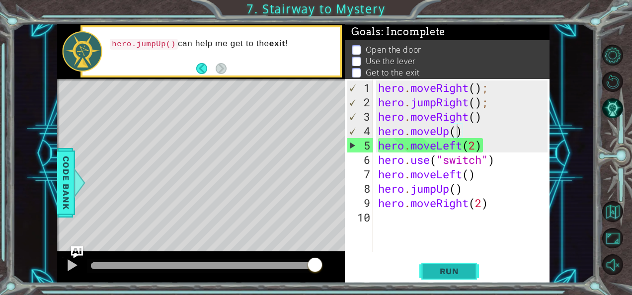
click at [447, 268] on span "Run" at bounding box center [449, 271] width 39 height 10
click at [467, 135] on div "hero . moveRight ( ) ; hero . jumpRight ( ) ; hero . moveRight ( ) hero . moveU…" at bounding box center [464, 182] width 177 height 202
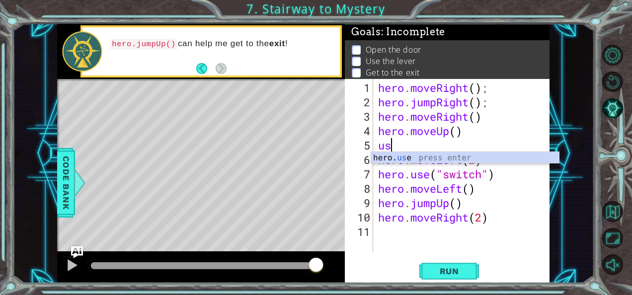
type textarea "u"
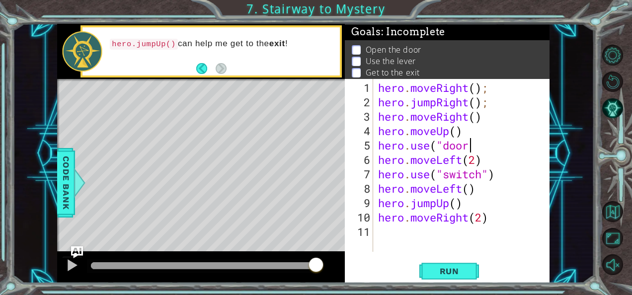
scroll to position [0, 4]
type textarea "hero.use("door")"
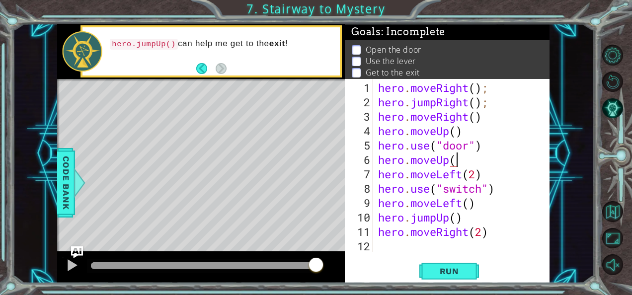
scroll to position [0, 3]
type textarea "hero.moveUp()"
click at [456, 271] on span "Run" at bounding box center [449, 271] width 39 height 10
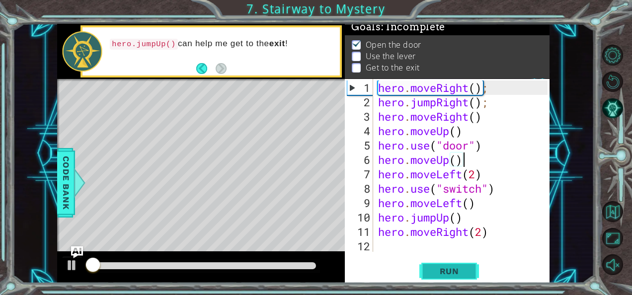
scroll to position [8, 0]
